Goal: Transaction & Acquisition: Purchase product/service

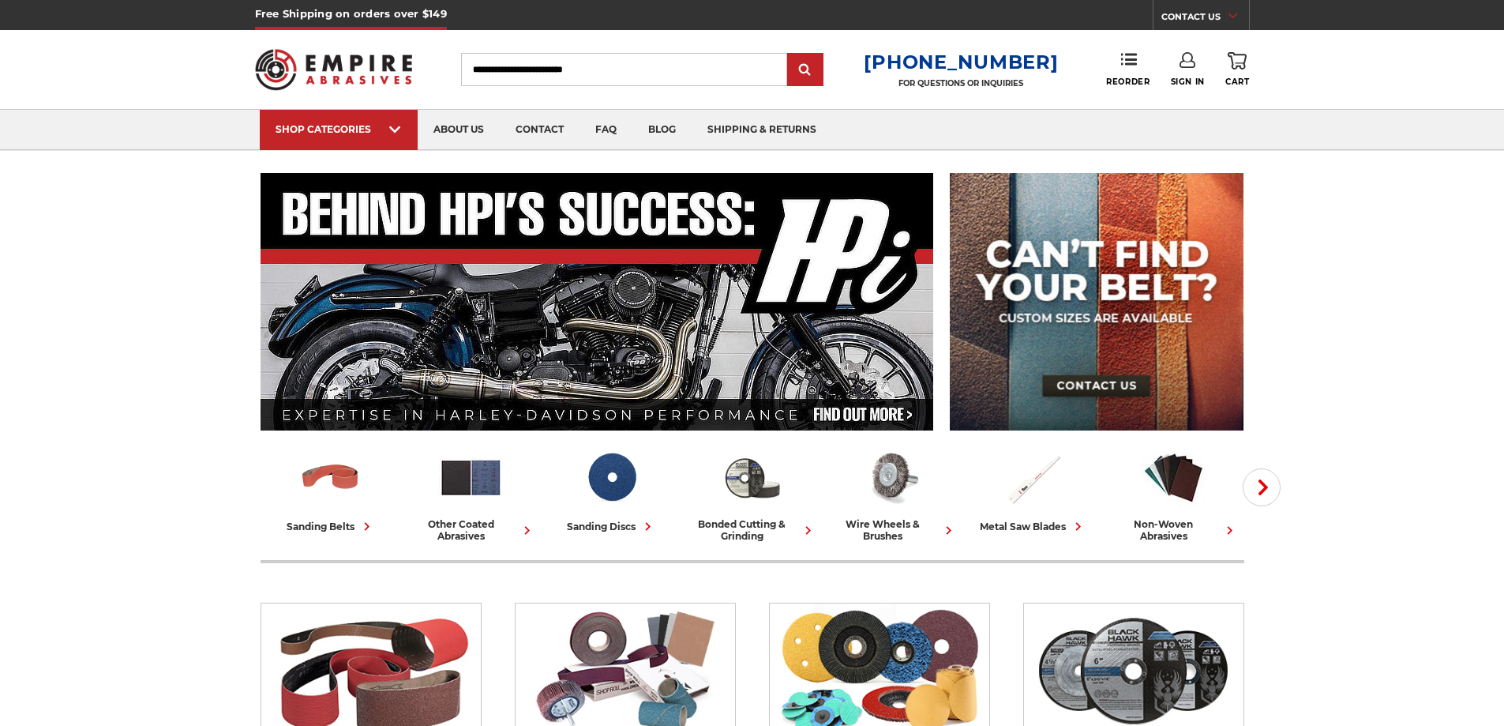
click at [502, 68] on input "Search" at bounding box center [624, 69] width 326 height 33
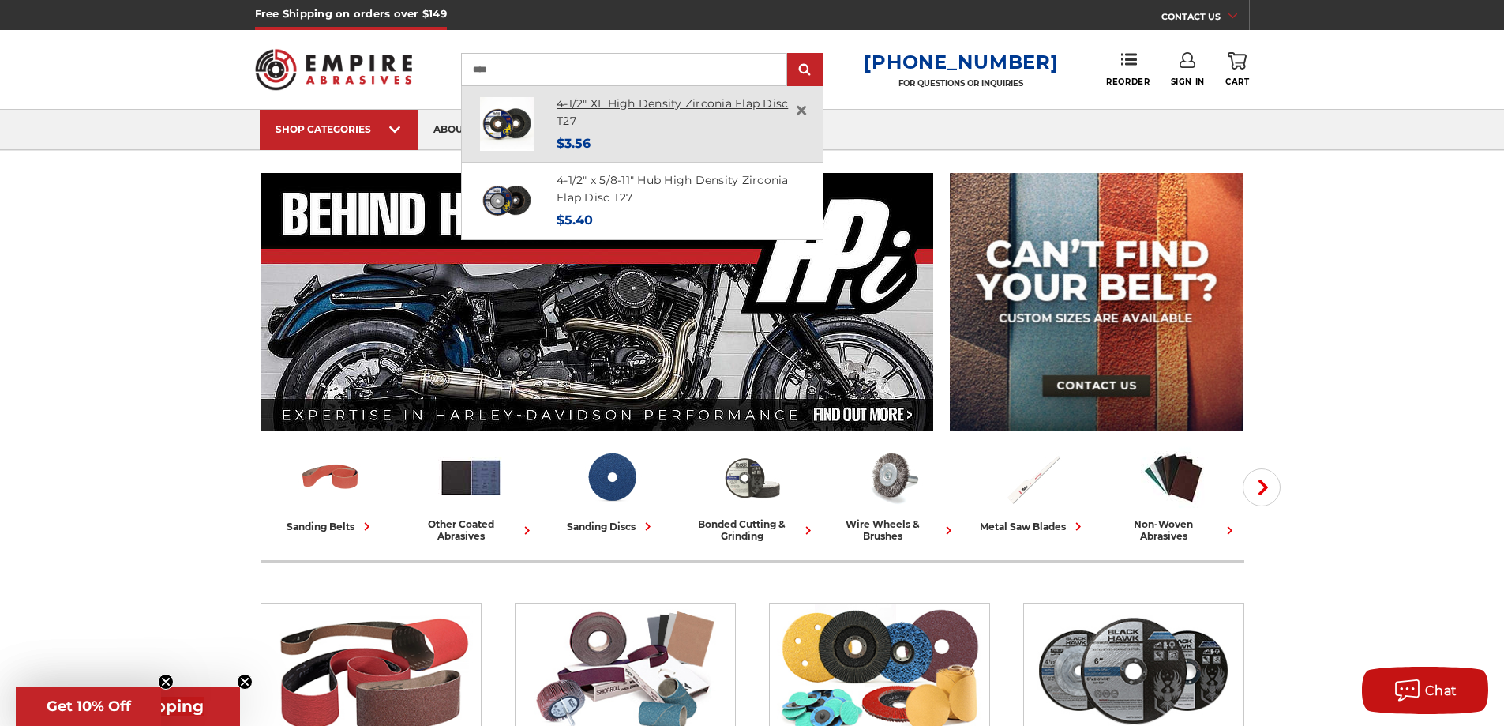
type input "****"
click at [610, 99] on link "4-1/2" XL High Density Zirconia Flap Disc T27" at bounding box center [672, 112] width 231 height 32
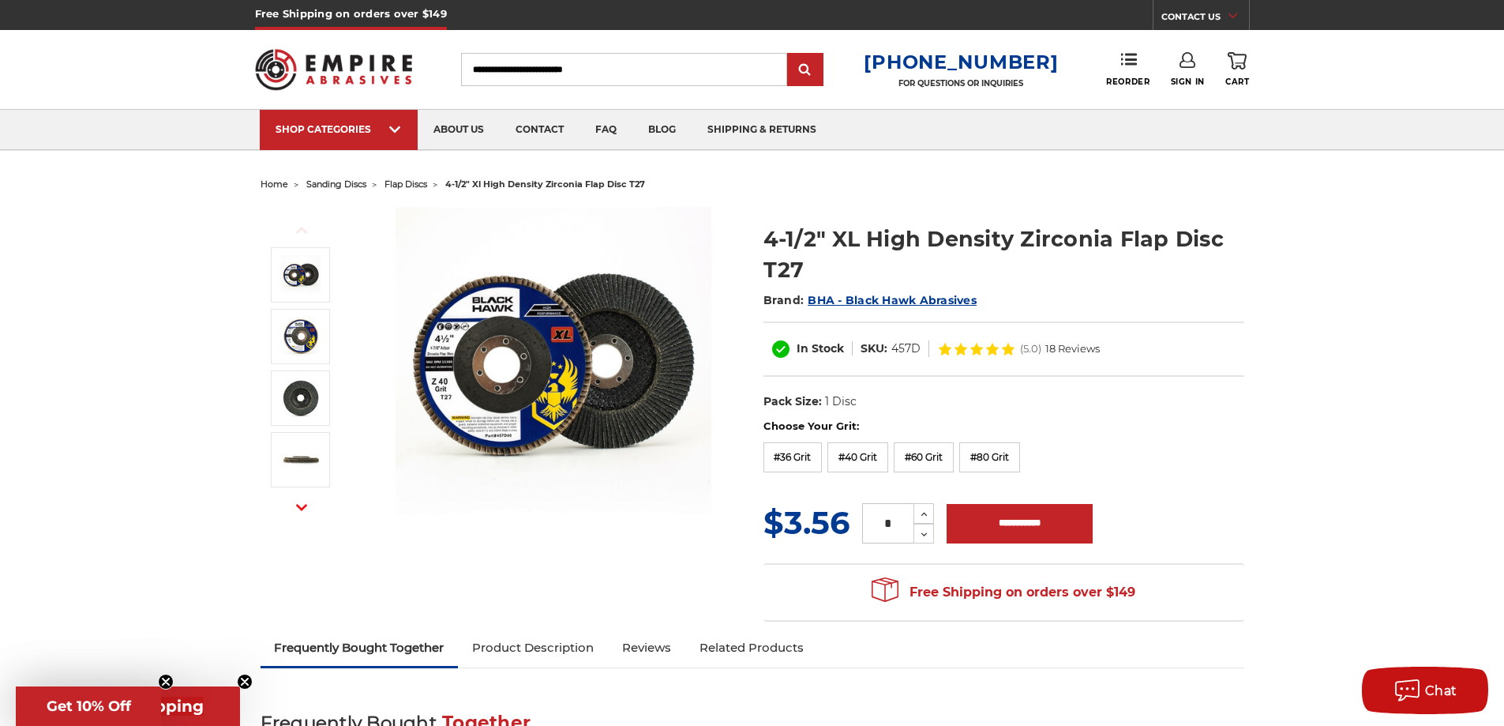
click at [414, 180] on span "flap discs" at bounding box center [405, 183] width 43 height 11
